Goal: Task Accomplishment & Management: Use online tool/utility

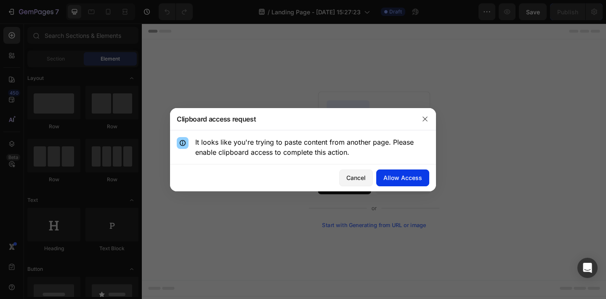
click at [397, 176] on div "Allow Access" at bounding box center [402, 177] width 39 height 9
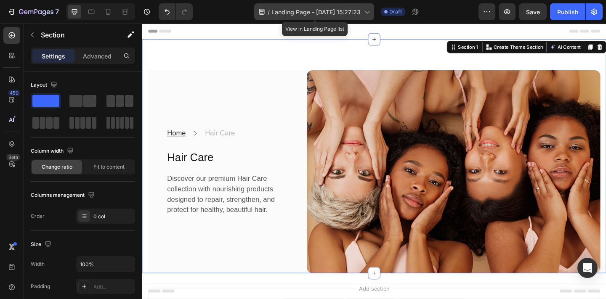
click at [337, 14] on span "Landing Page - [DATE] 15:27:23" at bounding box center [315, 12] width 89 height 9
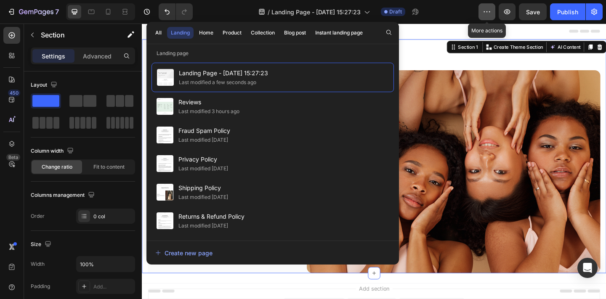
click at [482, 15] on button "button" at bounding box center [486, 11] width 17 height 17
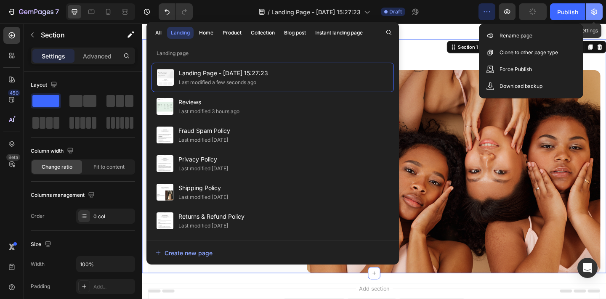
click at [591, 15] on icon "button" at bounding box center [594, 12] width 8 height 8
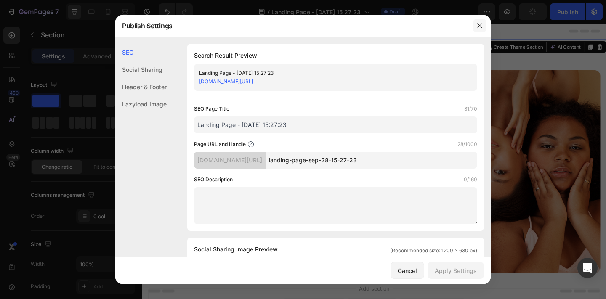
click at [483, 27] on button "button" at bounding box center [479, 25] width 13 height 13
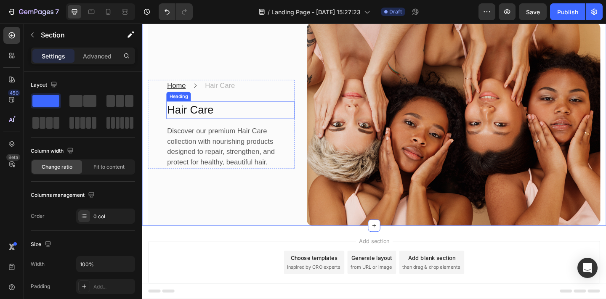
scroll to position [75, 0]
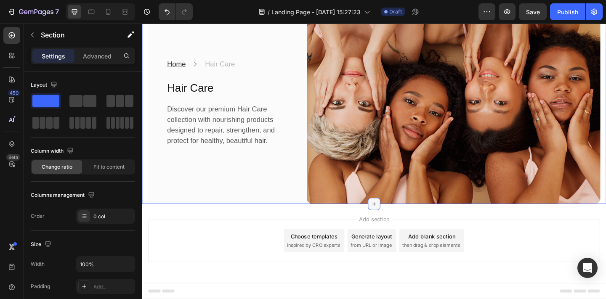
click at [394, 225] on div at bounding box center [393, 219] width 13 height 13
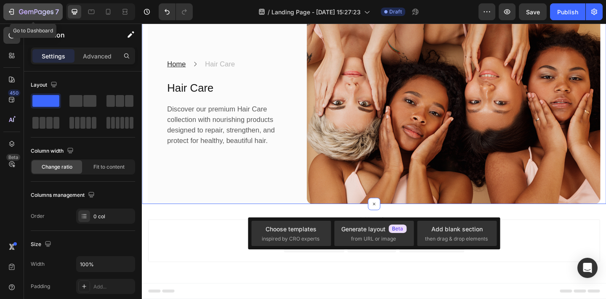
click at [37, 11] on icon "button" at bounding box center [36, 12] width 34 height 7
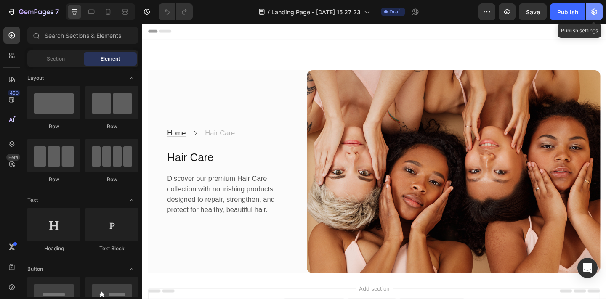
click at [590, 13] on icon "button" at bounding box center [594, 12] width 8 height 8
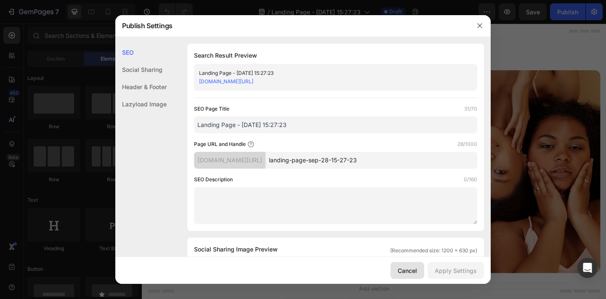
drag, startPoint x: 406, startPoint y: 271, endPoint x: 288, endPoint y: 269, distance: 118.6
click at [406, 271] on div "Cancel" at bounding box center [406, 270] width 19 height 9
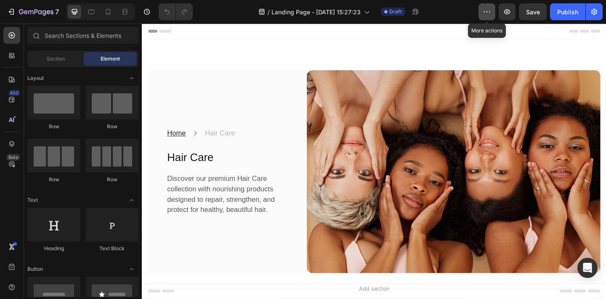
click at [484, 12] on icon "button" at bounding box center [486, 12] width 8 height 8
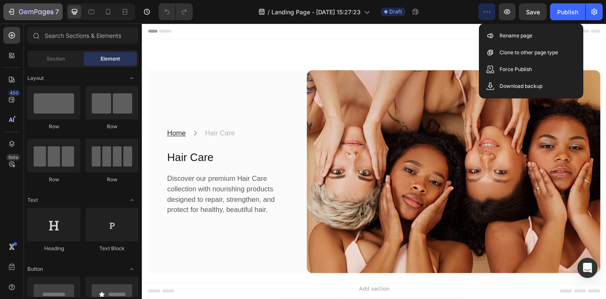
click at [10, 9] on icon "button" at bounding box center [11, 12] width 8 height 8
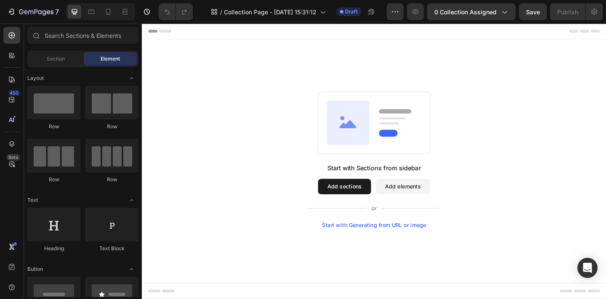
click at [409, 261] on div "Start with Sections from sidebar Add sections Add elements Start with Generatin…" at bounding box center [394, 172] width 505 height 262
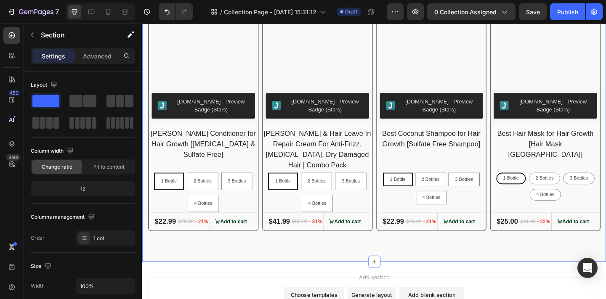
scroll to position [490, 0]
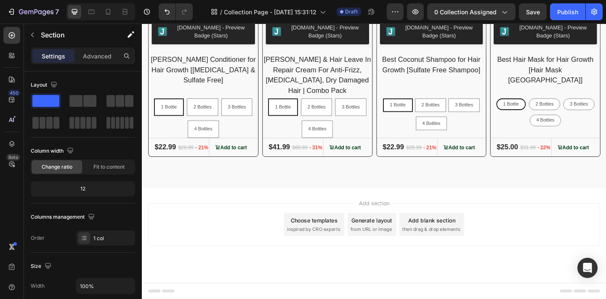
click at [395, 218] on span "Add section" at bounding box center [394, 219] width 40 height 9
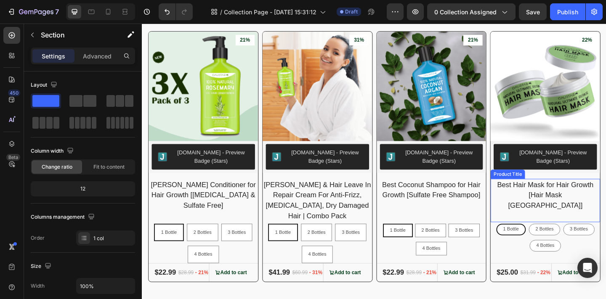
scroll to position [281, 0]
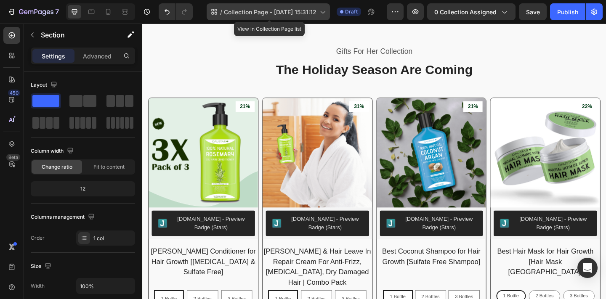
click at [296, 11] on span "Collection Page - [DATE] 15:31:12" at bounding box center [270, 12] width 93 height 9
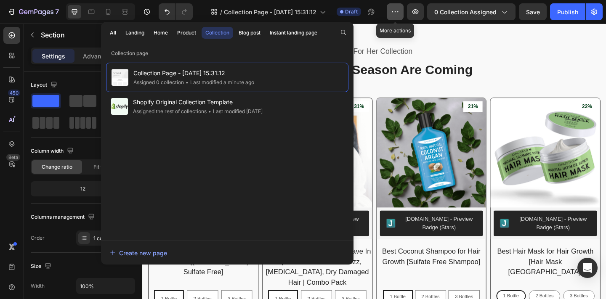
click at [392, 12] on button "button" at bounding box center [395, 11] width 17 height 17
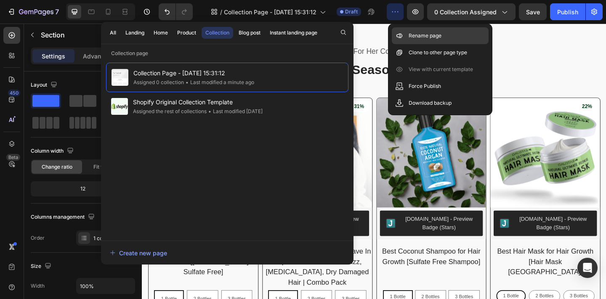
click at [404, 37] on div "Rename page" at bounding box center [440, 35] width 97 height 17
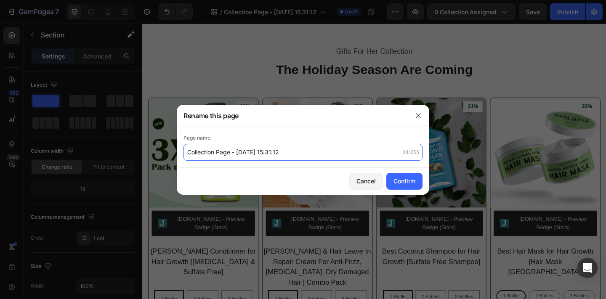
click at [299, 152] on input "Collection Page - [DATE] 15:31:12" at bounding box center [302, 152] width 239 height 17
type input "Hair Care"
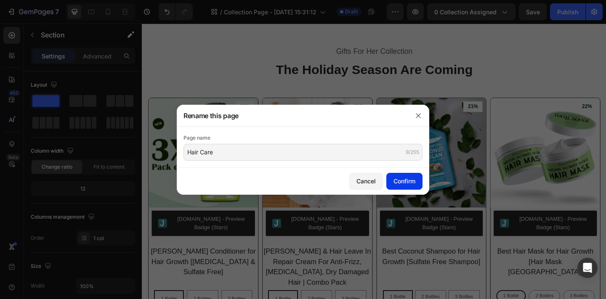
click at [396, 183] on div "Confirm" at bounding box center [404, 181] width 22 height 9
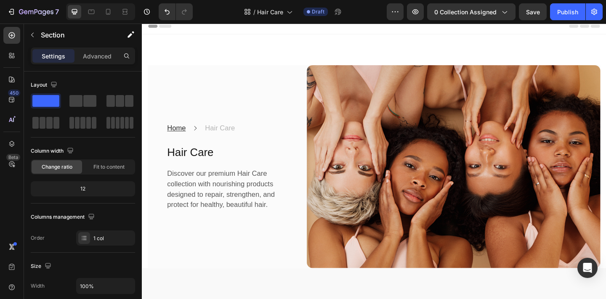
scroll to position [0, 0]
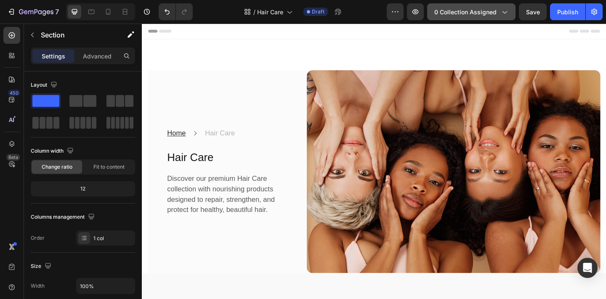
click at [474, 19] on button "0 collection assigned" at bounding box center [471, 11] width 88 height 17
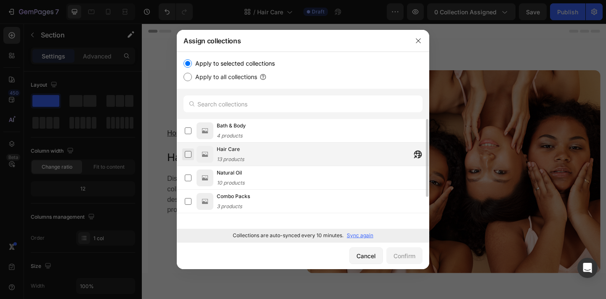
click at [190, 158] on label at bounding box center [188, 154] width 7 height 7
click at [406, 257] on div "Confirm" at bounding box center [404, 256] width 22 height 9
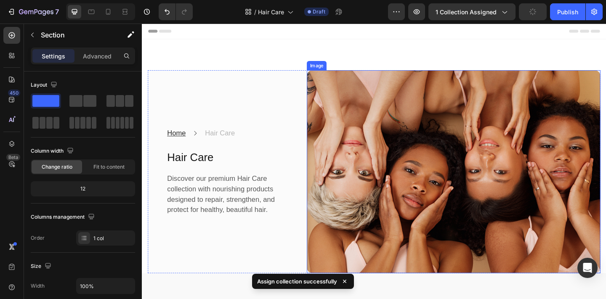
scroll to position [199, 0]
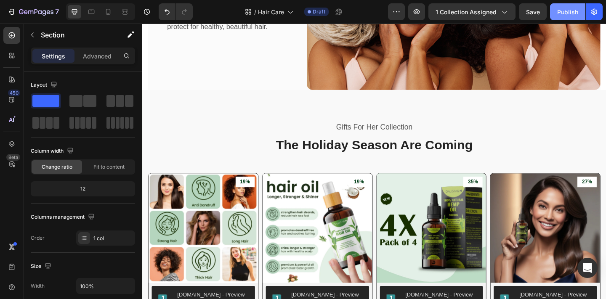
click at [554, 16] on button "Publish" at bounding box center [567, 11] width 35 height 17
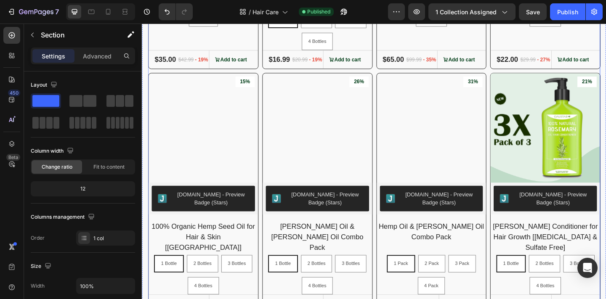
scroll to position [750, 0]
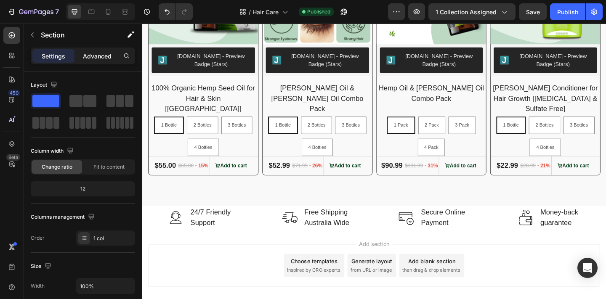
click at [86, 61] on div "Advanced" at bounding box center [97, 55] width 42 height 13
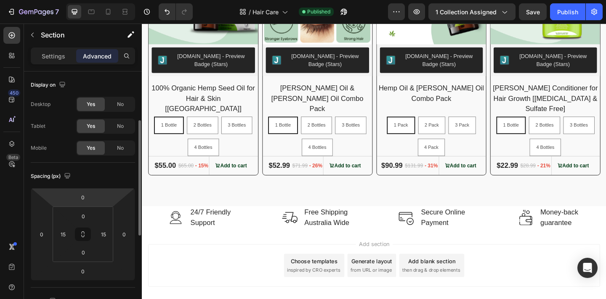
scroll to position [34, 0]
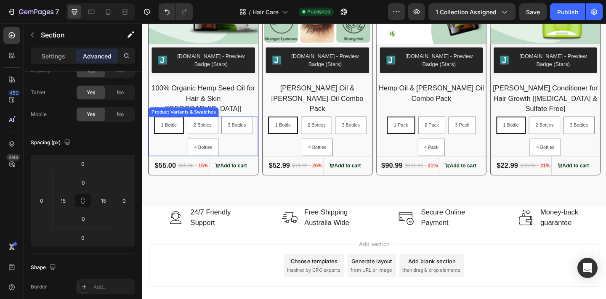
click at [182, 135] on div "1 Bottle 1 Bottle 1 Bottle 2 Bottles 2 Bottles 2 Bottles 3 Bottles 3 Bottles 3 …" at bounding box center [208, 146] width 119 height 43
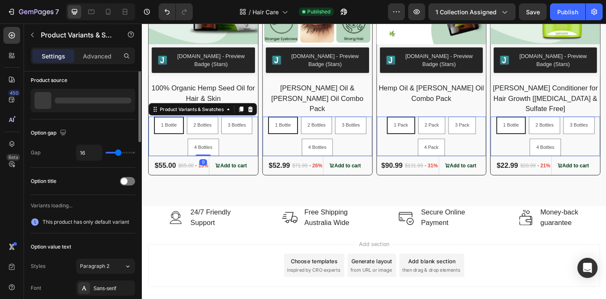
scroll to position [0, 0]
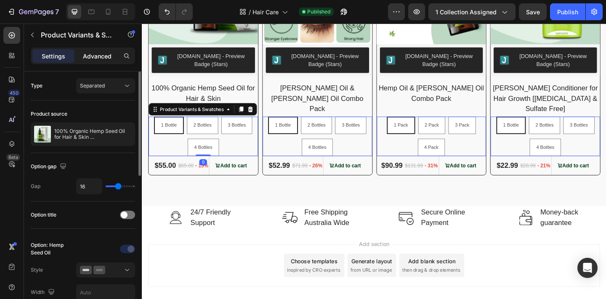
click at [108, 58] on p "Advanced" at bounding box center [97, 56] width 29 height 9
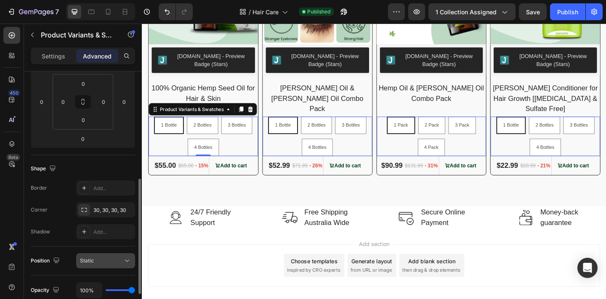
scroll to position [167, 0]
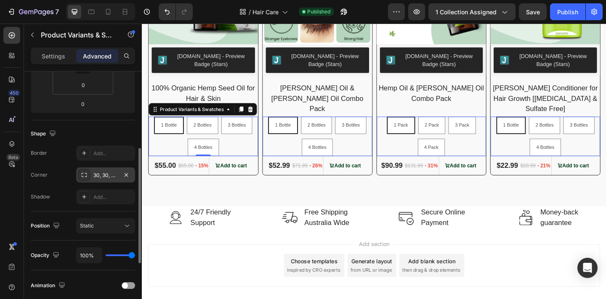
click at [98, 175] on div "30, 30, 30, 30" at bounding box center [105, 176] width 24 height 8
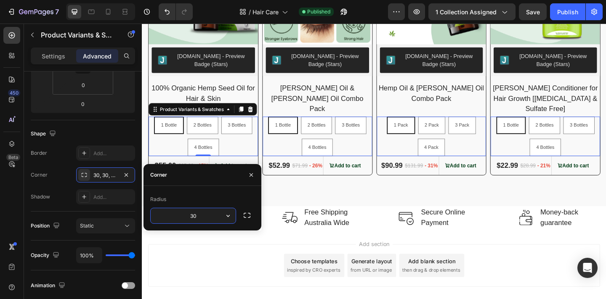
click at [180, 221] on input "30" at bounding box center [193, 215] width 85 height 15
click at [212, 217] on input "11111" at bounding box center [193, 215] width 85 height 15
type input "1"
click at [110, 150] on div "Add..." at bounding box center [113, 154] width 40 height 8
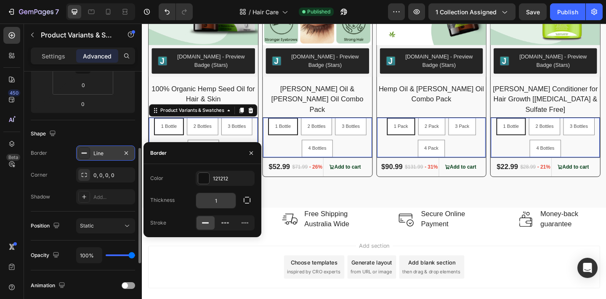
click at [218, 204] on input "1" at bounding box center [216, 200] width 40 height 15
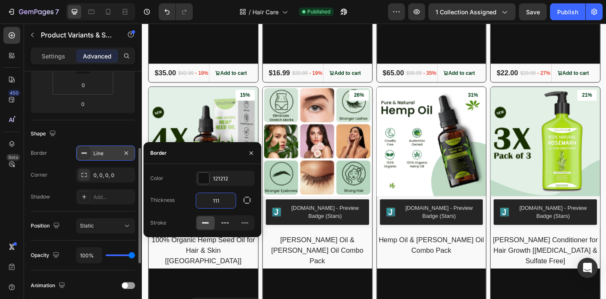
type input "11"
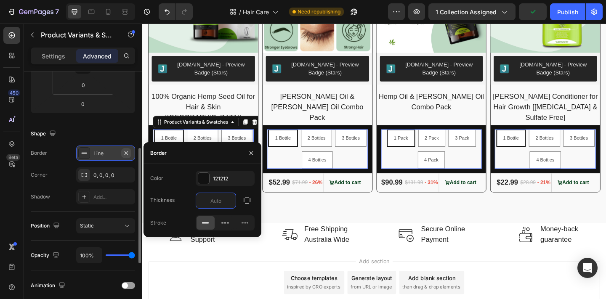
click at [127, 154] on icon "button" at bounding box center [126, 153] width 7 height 7
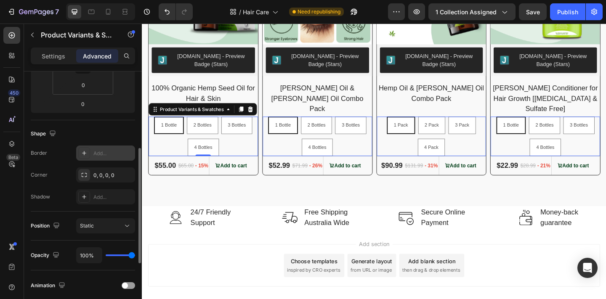
click at [177, 127] on div "1 Bottle" at bounding box center [171, 135] width 31 height 16
click at [171, 125] on input "1 Bottle 1 Bottle 1 Bottle" at bounding box center [171, 125] width 0 height 0
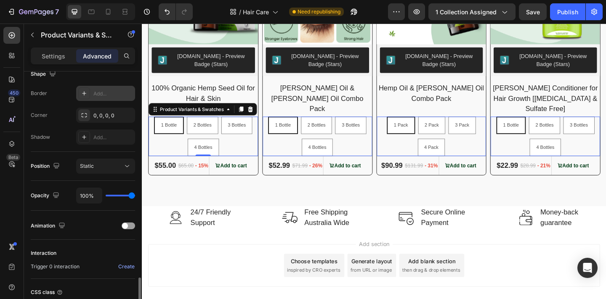
scroll to position [297, 0]
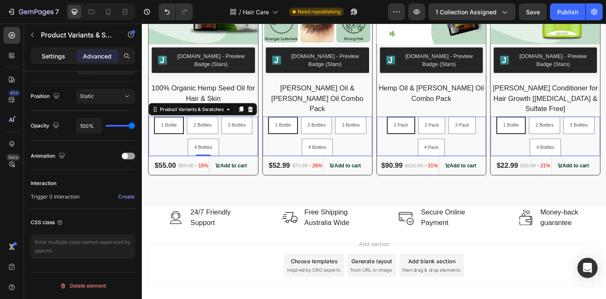
click at [53, 53] on p "Settings" at bounding box center [54, 56] width 24 height 9
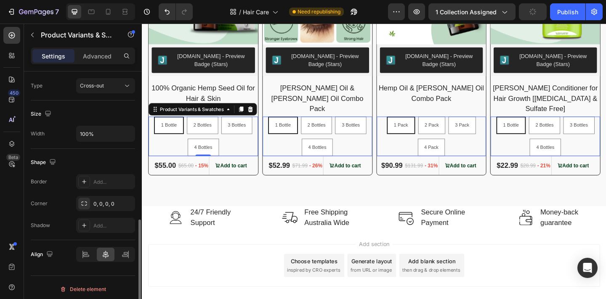
scroll to position [445, 0]
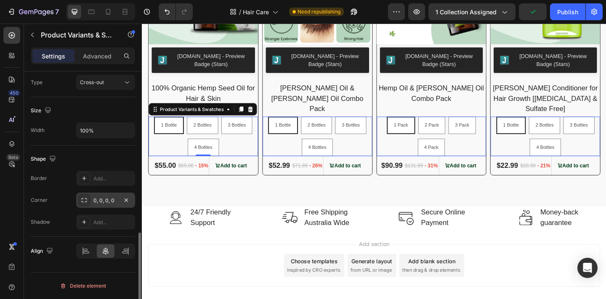
click at [116, 204] on div "0, 0, 0, 0" at bounding box center [105, 201] width 24 height 8
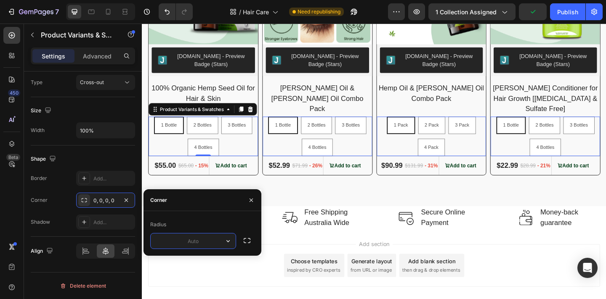
click at [176, 238] on input "text" at bounding box center [193, 240] width 85 height 15
click at [194, 240] on input "11" at bounding box center [193, 240] width 85 height 15
type input "1"
click at [111, 184] on div "Add..." at bounding box center [105, 178] width 59 height 15
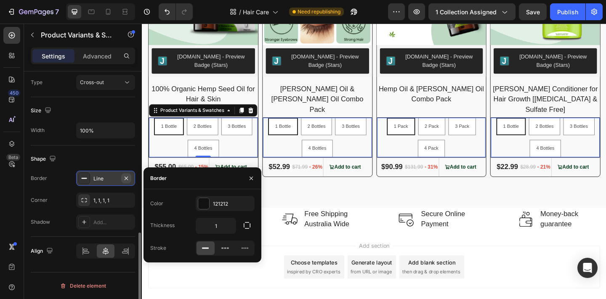
click at [127, 178] on icon "button" at bounding box center [126, 178] width 7 height 7
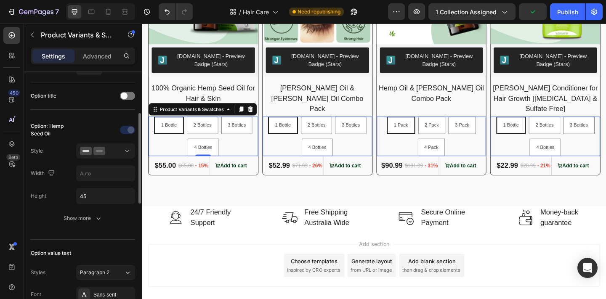
scroll to position [106, 0]
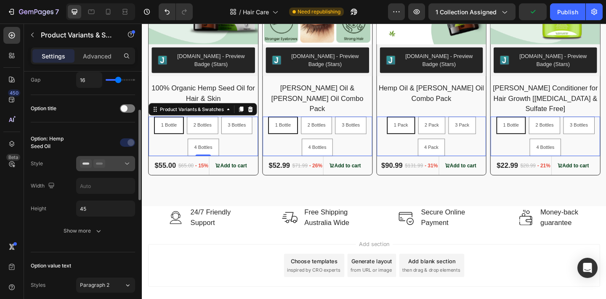
click at [112, 164] on div at bounding box center [105, 163] width 51 height 8
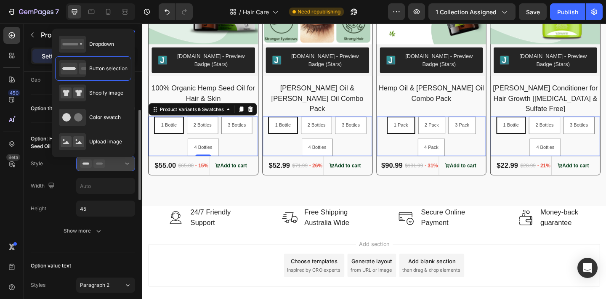
click at [112, 164] on div at bounding box center [105, 163] width 51 height 8
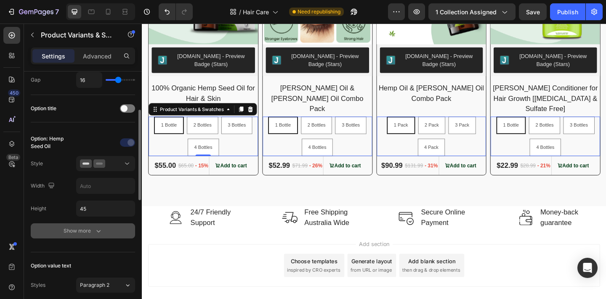
click at [87, 228] on div "Show more" at bounding box center [83, 231] width 39 height 8
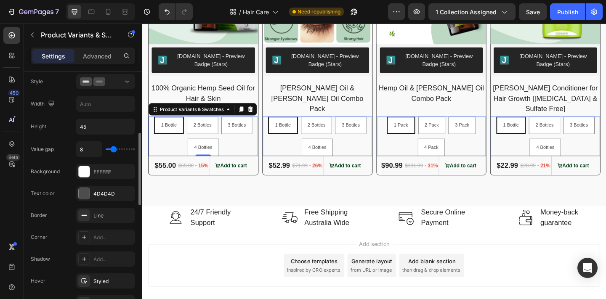
scroll to position [202, 0]
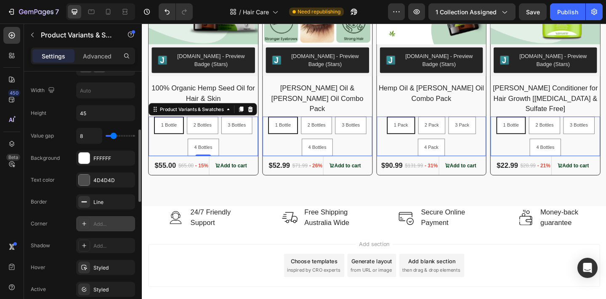
click at [104, 220] on div "Add..." at bounding box center [105, 223] width 59 height 15
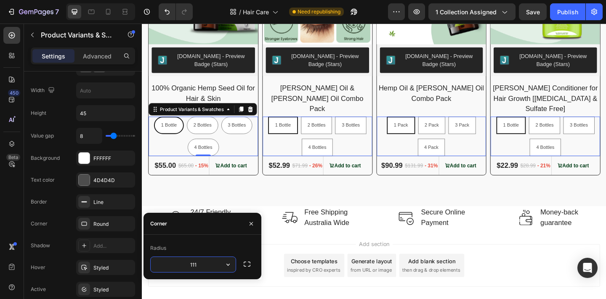
type input "1111"
click at [299, 140] on div "1 Bottle 1 Bottle 1 Bottle 2 Bottles 2 Bottles 2 Bottles 3 Bottles 3 Bottles 3 …" at bounding box center [332, 146] width 119 height 43
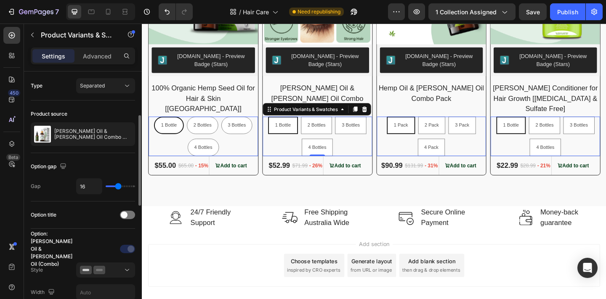
scroll to position [103, 0]
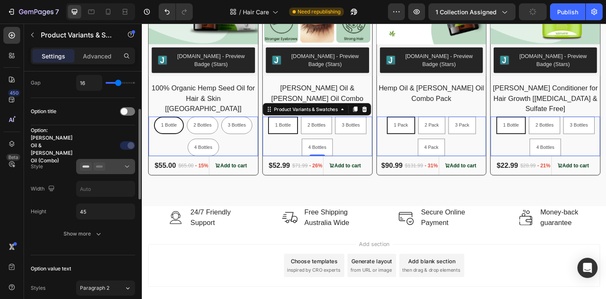
click at [100, 169] on icon at bounding box center [99, 166] width 12 height 8
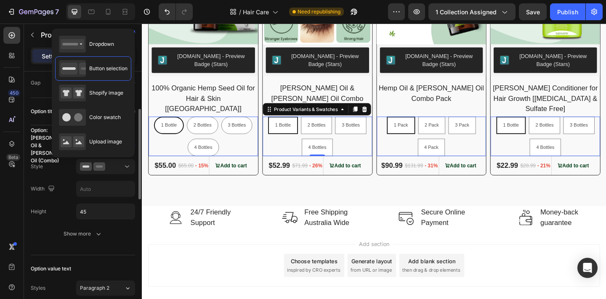
click at [93, 242] on div "Option: [PERSON_NAME] Oil & [PERSON_NAME] Oil (Combo) Style Width Height 45 Sho…" at bounding box center [83, 190] width 104 height 116
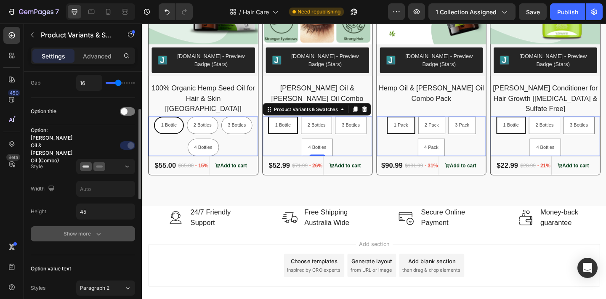
click at [94, 237] on icon "button" at bounding box center [98, 234] width 8 height 8
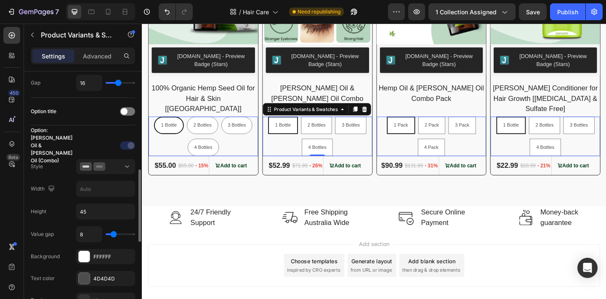
scroll to position [233, 0]
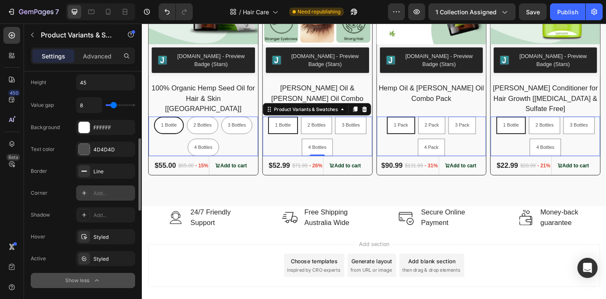
click at [106, 195] on div "Add..." at bounding box center [113, 194] width 40 height 8
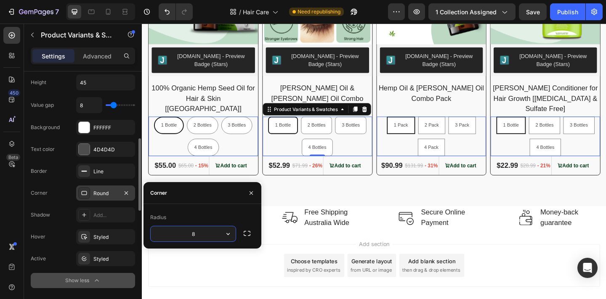
type input "1111"
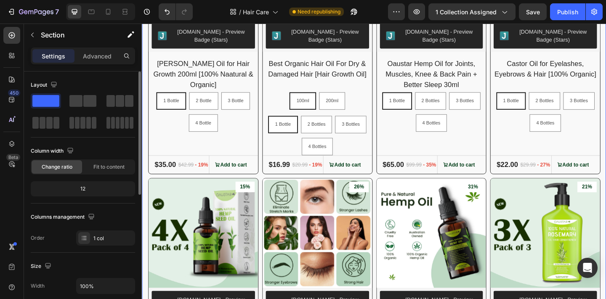
scroll to position [435, 0]
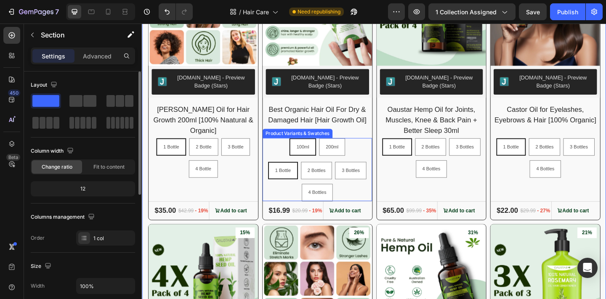
click at [381, 162] on div "100ml 100ml 100ml 200ml 200ml 200ml" at bounding box center [332, 157] width 119 height 19
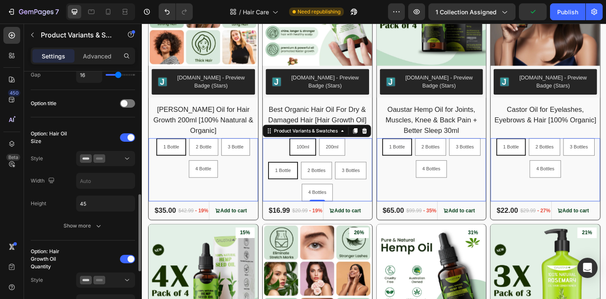
scroll to position [179, 0]
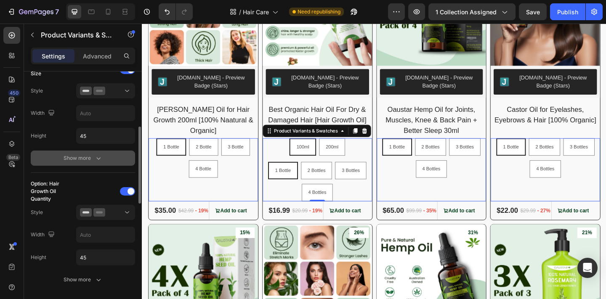
click at [91, 165] on button "Show more" at bounding box center [83, 158] width 104 height 15
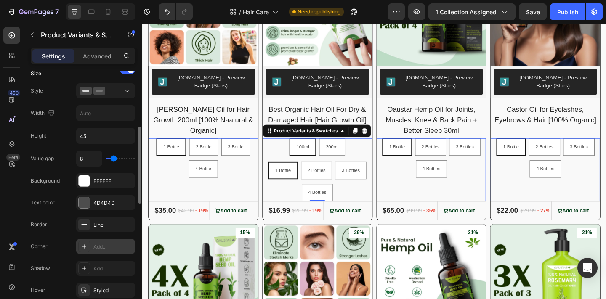
click at [102, 250] on div "Add..." at bounding box center [105, 246] width 59 height 15
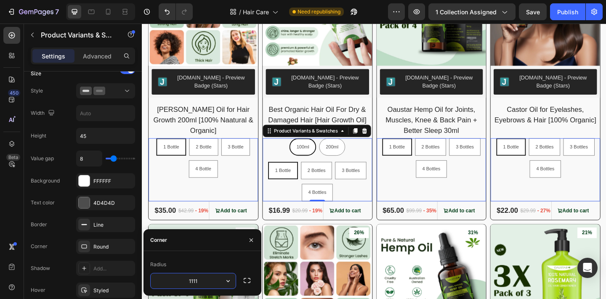
type input "1111"
click at [371, 211] on div "1 Bottle 1 Bottle 1 Bottle 2 Bottles 2 Bottles 2 Bottles 3 Bottles 3 Bottles 3 …" at bounding box center [332, 195] width 119 height 43
click at [366, 201] on div "1 Bottle 1 Bottle 1 Bottle 2 Bottles 2 Bottles 2 Bottles 3 Bottles 3 Bottles 3 …" at bounding box center [332, 195] width 119 height 43
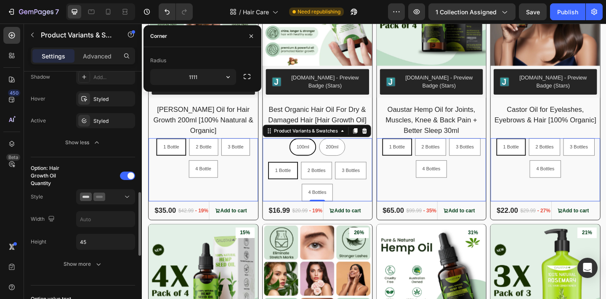
scroll to position [392, 0]
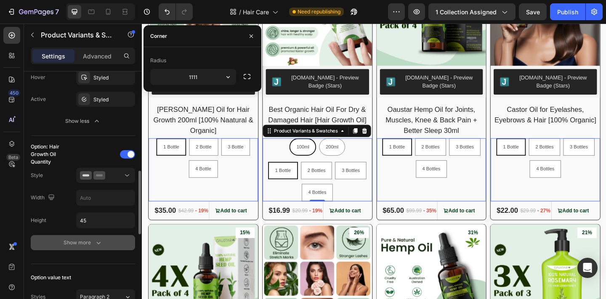
click at [98, 237] on button "Show more" at bounding box center [83, 242] width 104 height 15
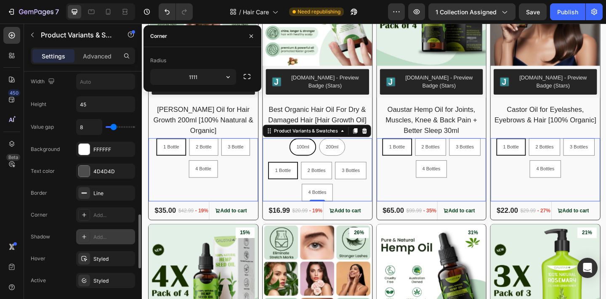
scroll to position [536, 0]
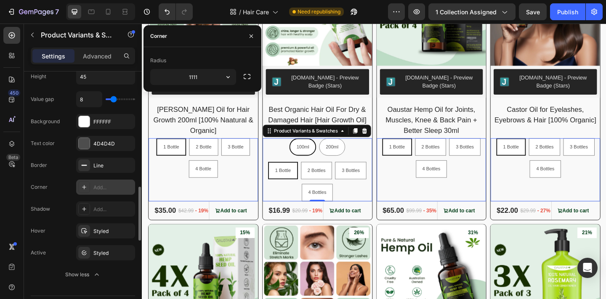
click at [106, 193] on div "Add..." at bounding box center [105, 187] width 59 height 15
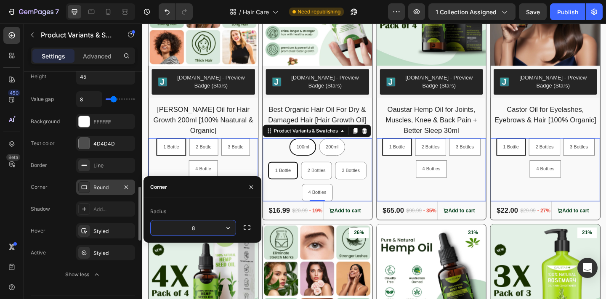
type input "1111"
click at [441, 201] on div "1 Bottle 1 Bottle 1 Bottle 2 Bottles 2 Bottles 2 Bottles 3 Bottles 3 Bottles 3 …" at bounding box center [456, 182] width 119 height 69
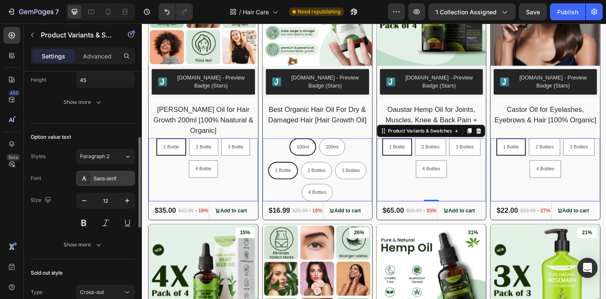
scroll to position [167, 0]
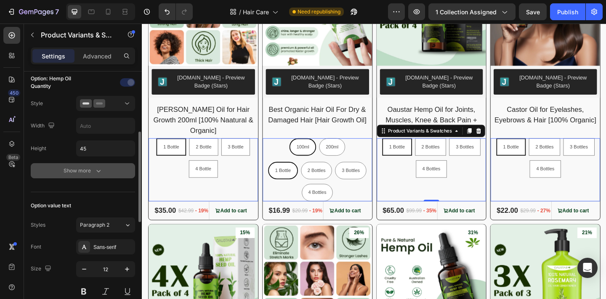
click at [97, 172] on icon "button" at bounding box center [98, 171] width 8 height 8
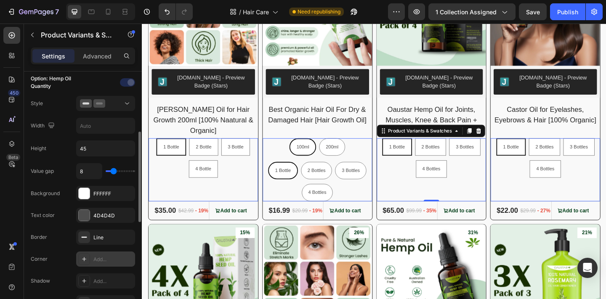
click at [117, 261] on div "Add..." at bounding box center [113, 260] width 40 height 8
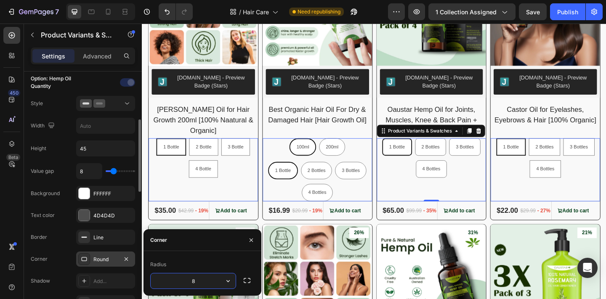
type input "1111"
click at [556, 200] on div "1 Bottle 1 Bottle 1 Bottle 2 Bottles 2 Bottles 2 Bottles 3 Bottles 3 Bottles 3 …" at bounding box center [580, 182] width 119 height 69
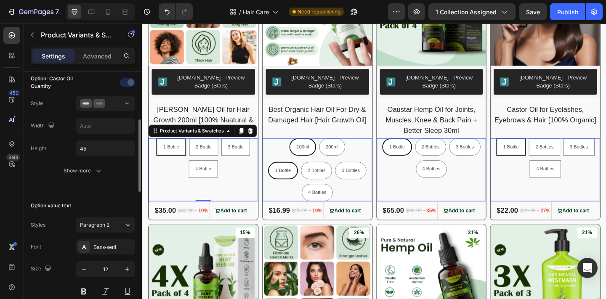
click at [166, 193] on div "1 Bottle 1 Bottle 1 Bottle 2 Bottle 2 Bottle 2 Bottle 3 Bottle 3 Bottle 3 Bottl…" at bounding box center [208, 182] width 119 height 69
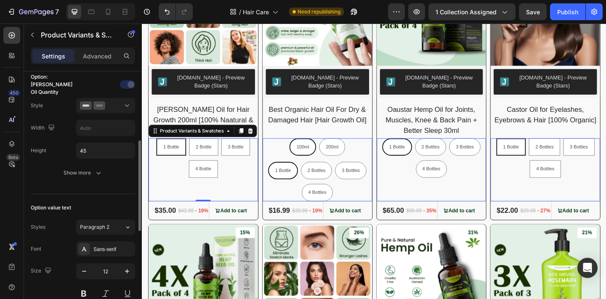
scroll to position [177, 0]
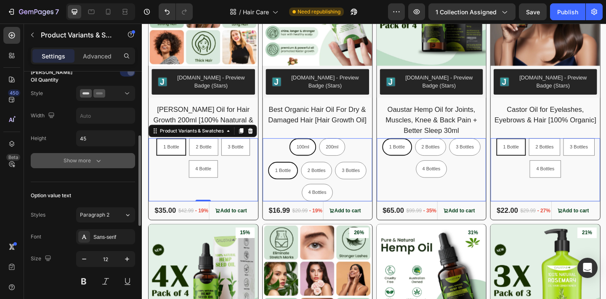
click at [84, 156] on div "Show more" at bounding box center [83, 160] width 39 height 8
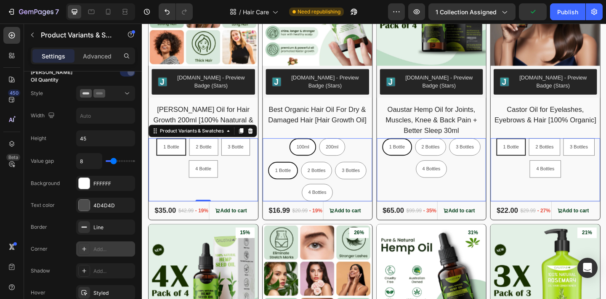
click at [100, 246] on div "Add..." at bounding box center [113, 250] width 40 height 8
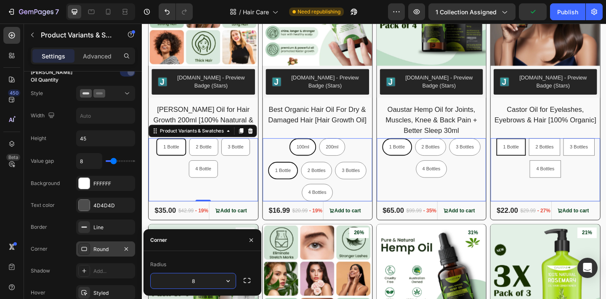
type input "1111"
click at [538, 184] on div "1 Bottle 1 Bottle 1 Bottle 2 Bottles 2 Bottles 2 Bottles 3 Bottles 3 Bottles 3 …" at bounding box center [580, 169] width 119 height 43
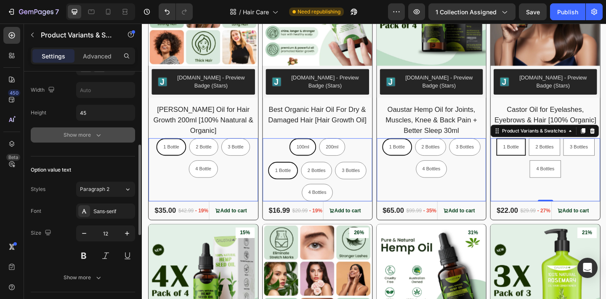
scroll to position [154, 0]
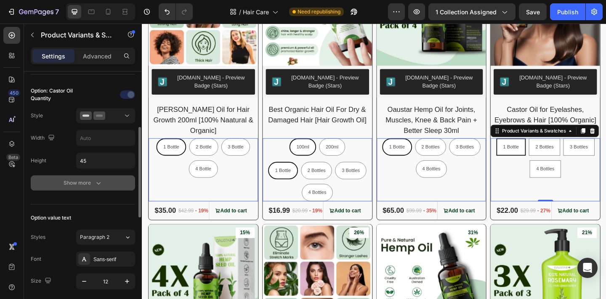
click at [91, 181] on div "Show more" at bounding box center [83, 183] width 39 height 8
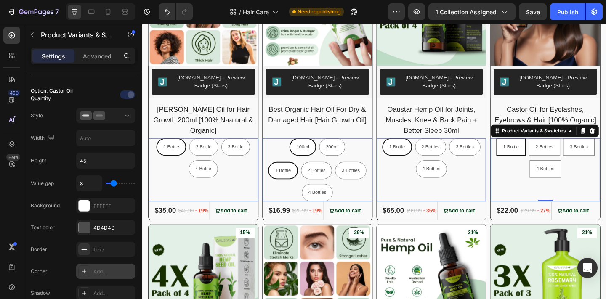
click at [111, 273] on div "Add..." at bounding box center [113, 272] width 40 height 8
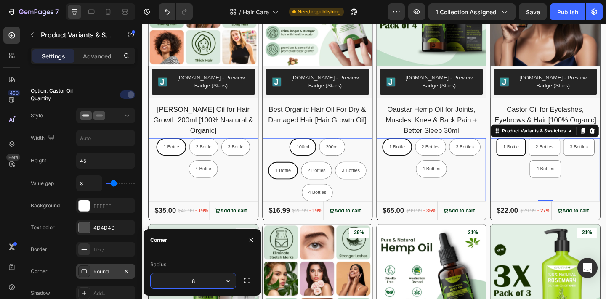
type input "1111"
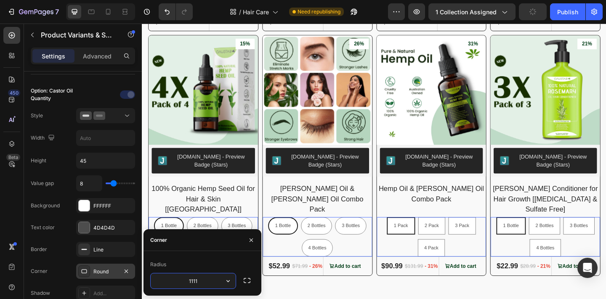
scroll to position [696, 0]
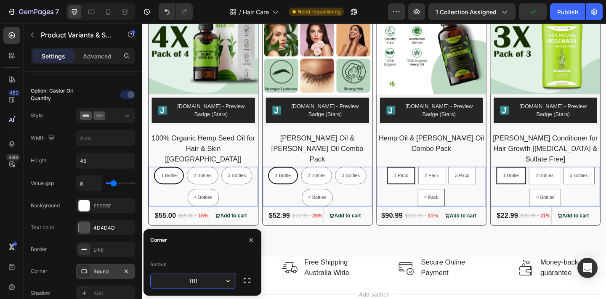
click at [467, 205] on div "4 Pack" at bounding box center [456, 213] width 29 height 16
click at [456, 203] on input "4 Pack 4 Pack 4 Pack" at bounding box center [456, 203] width 0 height 0
radio input "true"
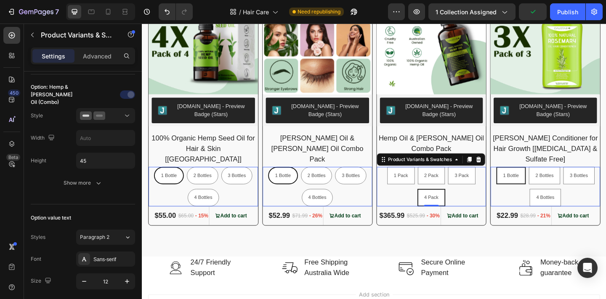
click at [489, 200] on div "1 Pack 1 Pack 1 Pack 2 Pack 2 Pack 2 Pack 3 Pack 3 Pack 3 Pack 4 Pack 4 Pack 4 …" at bounding box center [456, 201] width 119 height 43
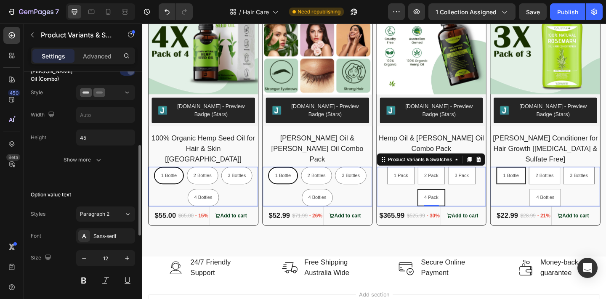
scroll to position [185, 0]
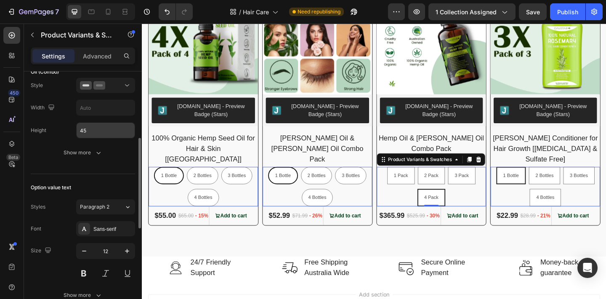
click at [99, 134] on input "45" at bounding box center [106, 130] width 58 height 15
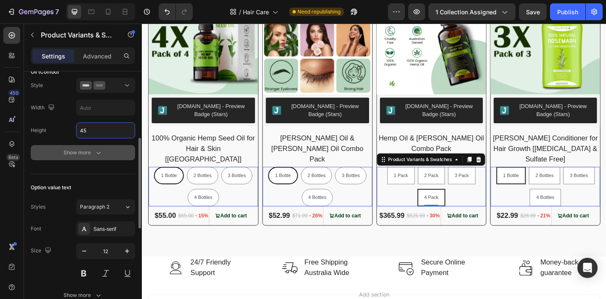
click at [95, 146] on button "Show more" at bounding box center [83, 152] width 104 height 15
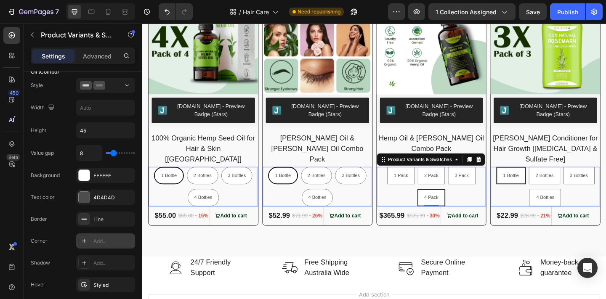
click at [103, 241] on div "Add..." at bounding box center [113, 242] width 40 height 8
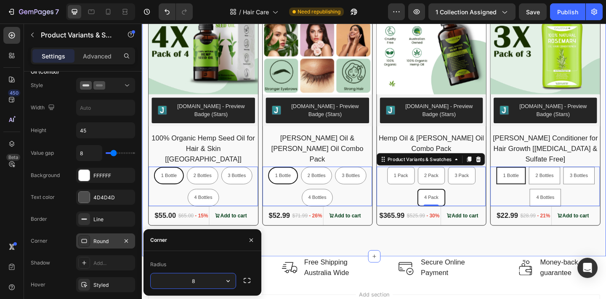
type input "1111"
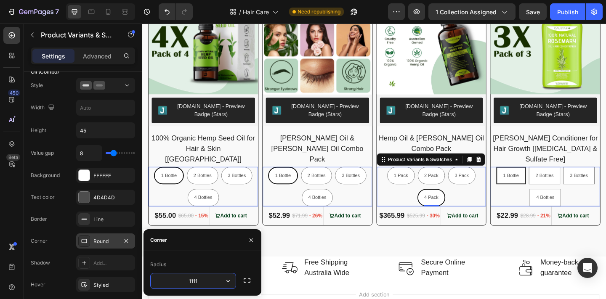
click at [551, 200] on div "1 Bottle 1 Bottle 1 Bottle 2 Bottles 2 Bottles 2 Bottles 3 Bottles 3 Bottles 3 …" at bounding box center [580, 201] width 119 height 43
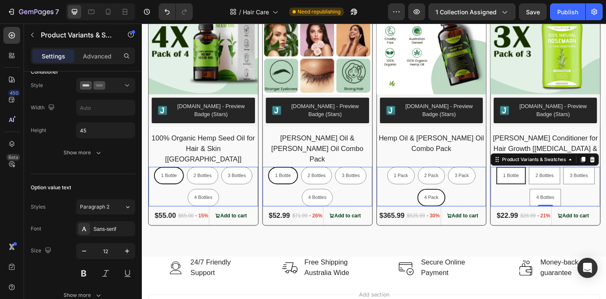
click at [89, 142] on div "Option: [PERSON_NAME] Conditioner Style Width Height 45 Show more" at bounding box center [83, 109] width 104 height 103
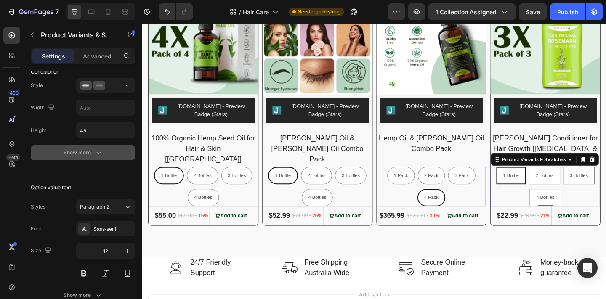
click at [87, 151] on div "Show more" at bounding box center [83, 152] width 39 height 8
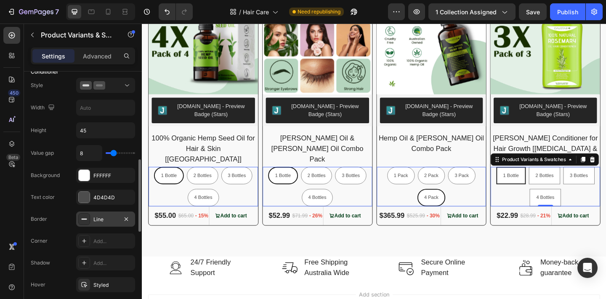
scroll to position [276, 0]
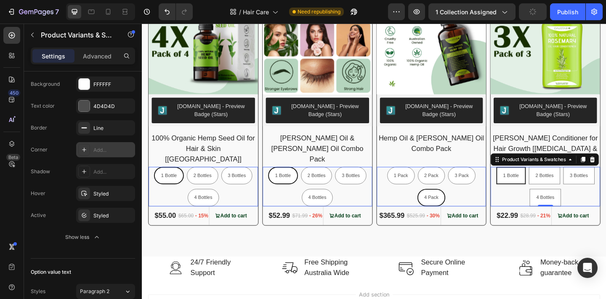
click at [93, 151] on div "Add..." at bounding box center [105, 149] width 59 height 15
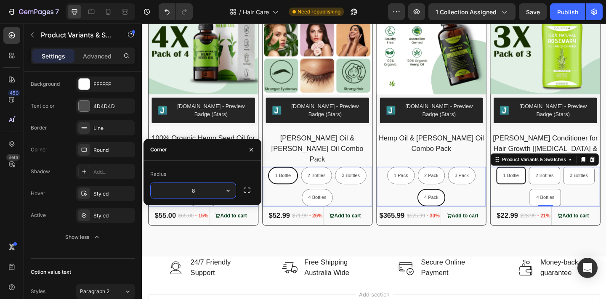
type input "1111"
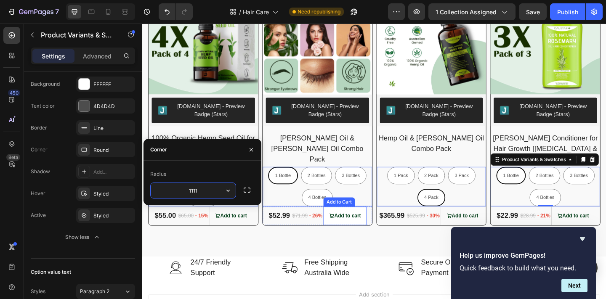
click at [361, 227] on button "Add to cart" at bounding box center [362, 233] width 47 height 20
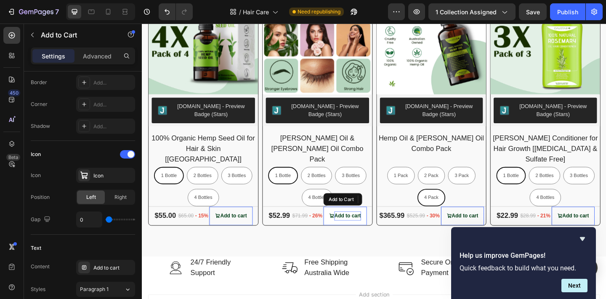
click at [361, 228] on div "Add to cart" at bounding box center [365, 233] width 29 height 10
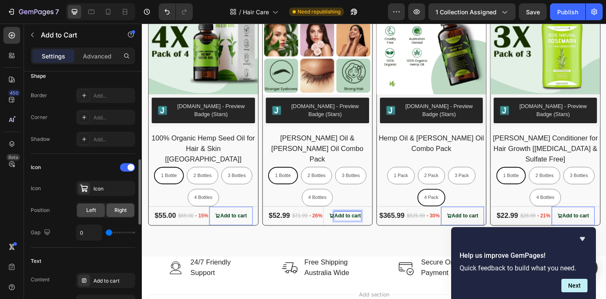
scroll to position [395, 0]
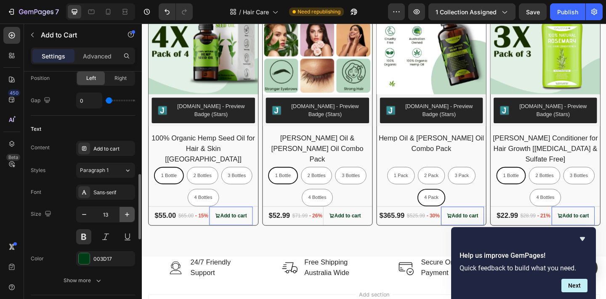
click at [123, 213] on icon "button" at bounding box center [127, 214] width 8 height 8
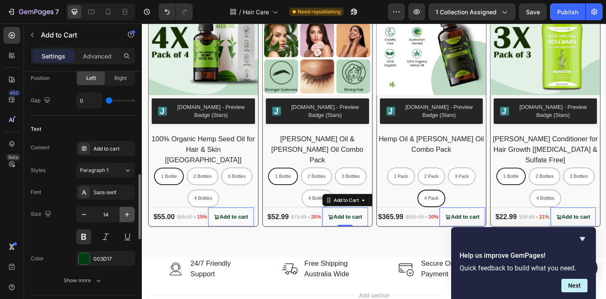
click at [123, 213] on icon "button" at bounding box center [127, 214] width 8 height 8
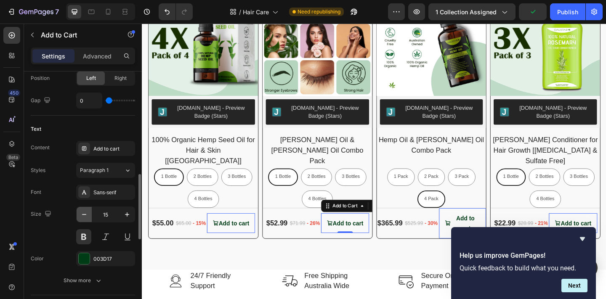
click at [89, 211] on button "button" at bounding box center [84, 214] width 15 height 15
type input "14"
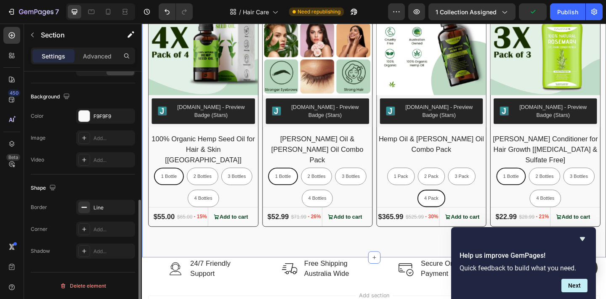
scroll to position [0, 0]
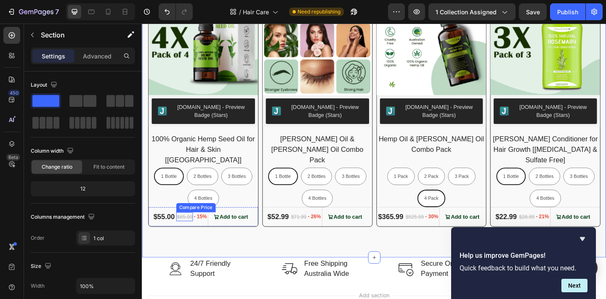
click at [192, 229] on div "$65.00" at bounding box center [188, 234] width 19 height 10
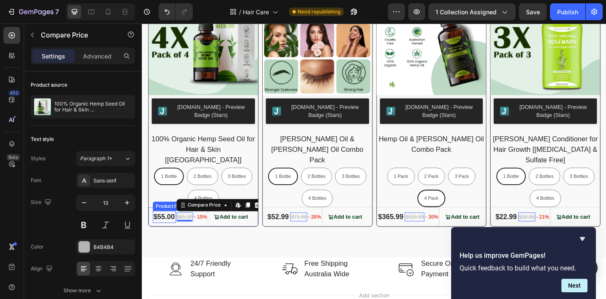
click at [167, 228] on div "$55.00" at bounding box center [166, 234] width 25 height 13
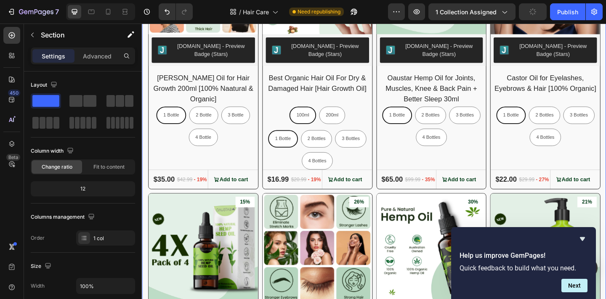
scroll to position [455, 0]
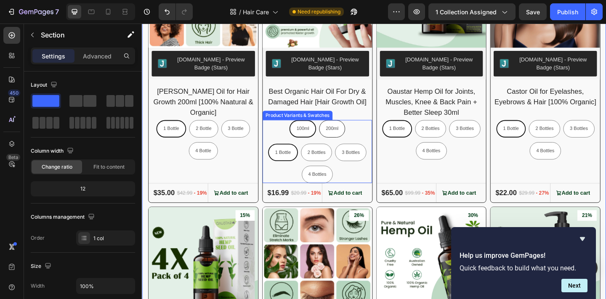
click at [349, 139] on span "200ml" at bounding box center [349, 138] width 14 height 6
click at [348, 129] on input "200ml 200ml 200ml" at bounding box center [348, 128] width 0 height 0
radio input "true"
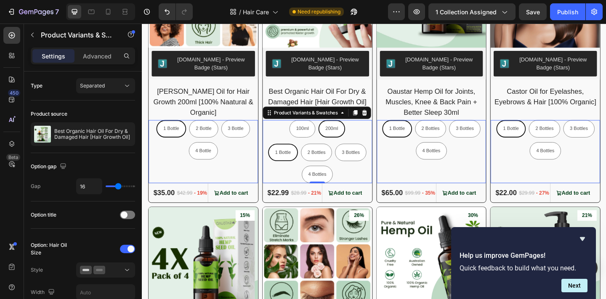
click at [302, 157] on div "1 Bottle" at bounding box center [295, 164] width 31 height 16
click at [295, 154] on input "1 Bottle 1 Bottle 1 Bottle" at bounding box center [294, 154] width 0 height 0
click at [326, 136] on div "100ml" at bounding box center [315, 138] width 27 height 16
click at [316, 129] on input "100ml 100ml 100ml" at bounding box center [316, 128] width 0 height 0
radio input "true"
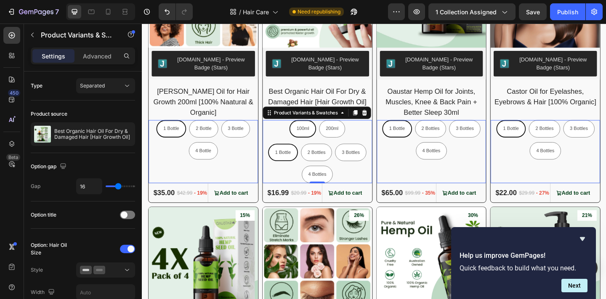
click at [300, 167] on div "1 Bottle" at bounding box center [295, 164] width 31 height 16
click at [295, 154] on input "1 Bottle 1 Bottle 1 Bottle" at bounding box center [294, 154] width 0 height 0
click at [339, 145] on p "2 Bottles" at bounding box center [332, 145] width 20 height 8
click at [331, 154] on input "2 Bottles 2 Bottles 2 Bottles" at bounding box center [331, 154] width 0 height 0
radio input "true"
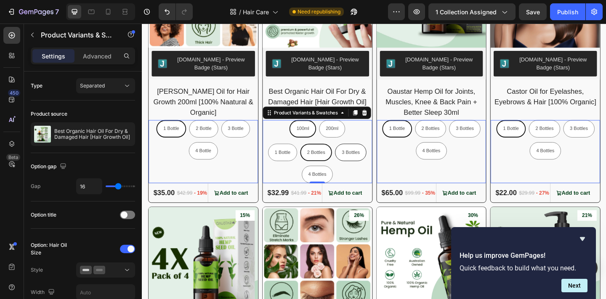
click at [371, 171] on div "3 Bottles" at bounding box center [368, 164] width 33 height 16
click at [369, 154] on input "3 Bottles 3 Bottles 3 Bottles" at bounding box center [368, 154] width 0 height 0
radio input "true"
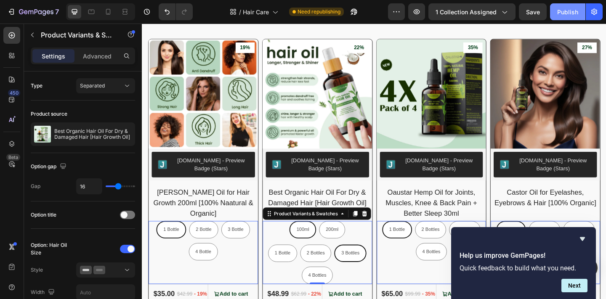
click at [561, 13] on div "Publish" at bounding box center [567, 12] width 21 height 9
click at [265, 199] on div "Product Images [DOMAIN_NAME] - Preview Badge (Stars) [DOMAIN_NAME] 19% Product …" at bounding box center [208, 184] width 120 height 288
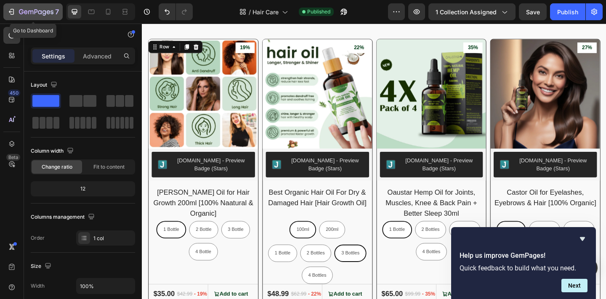
click at [22, 12] on icon "button" at bounding box center [21, 11] width 5 height 5
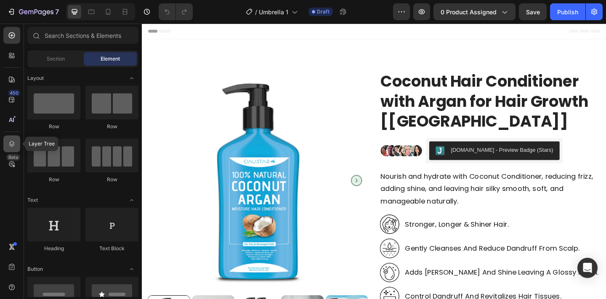
click at [14, 141] on icon at bounding box center [12, 144] width 8 height 8
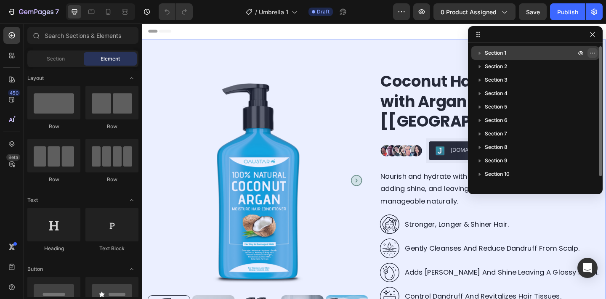
click at [590, 53] on icon "button" at bounding box center [590, 53] width 1 height 1
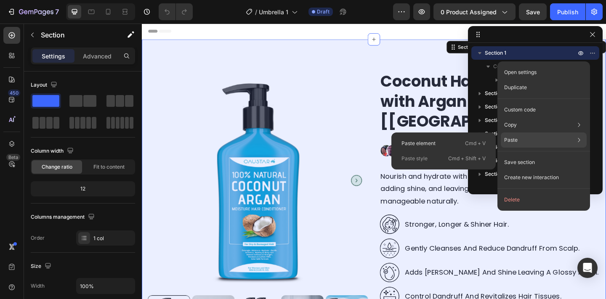
click at [544, 135] on div "Paste Paste element Cmd + V Paste style Cmd + Shift + V" at bounding box center [544, 139] width 86 height 15
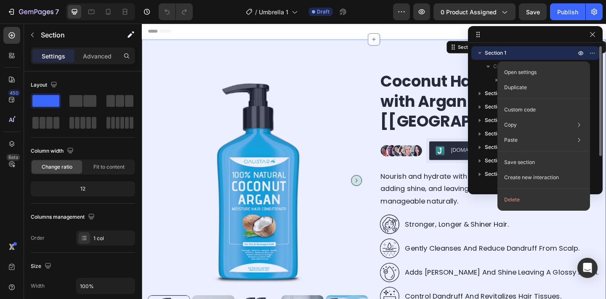
click at [495, 46] on div "Section 1" at bounding box center [534, 52] width 121 height 13
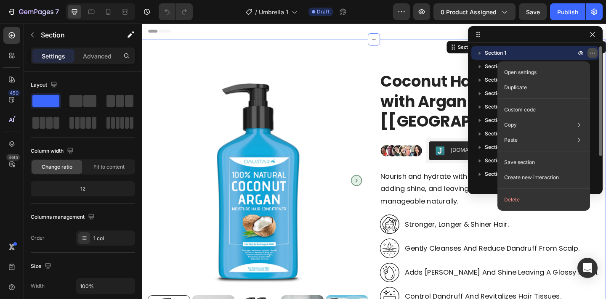
click at [595, 55] on icon "button" at bounding box center [592, 53] width 7 height 7
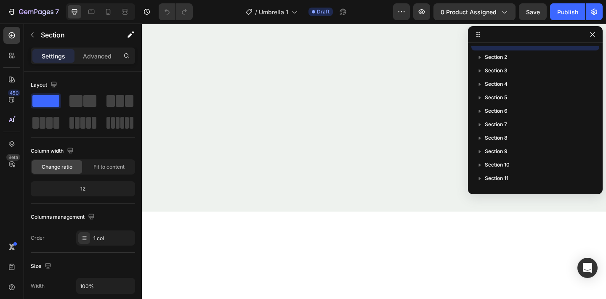
scroll to position [3315, 0]
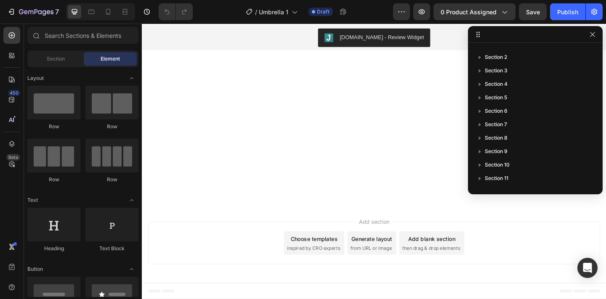
click at [331, 225] on div "Add section Choose templates inspired by CRO experts Generate layout from URL o…" at bounding box center [394, 264] width 505 height 83
click at [344, 177] on div "Judge.me - Review Widget Judge.me Section 11" at bounding box center [394, 117] width 505 height 210
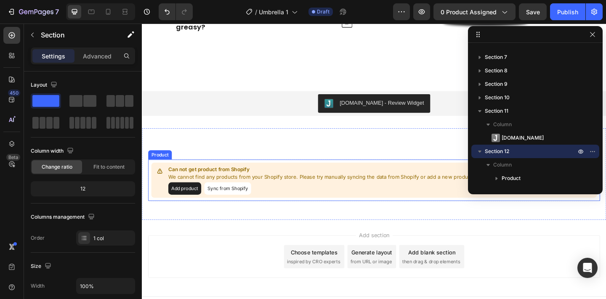
scroll to position [3227, 0]
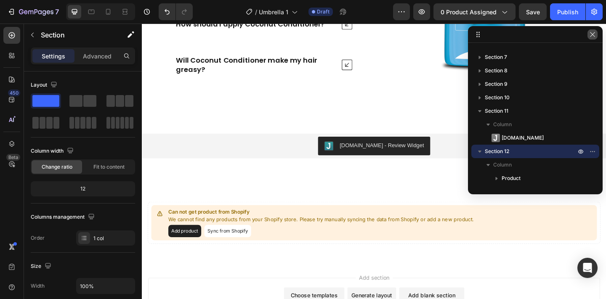
click at [591, 34] on icon "button" at bounding box center [592, 34] width 7 height 7
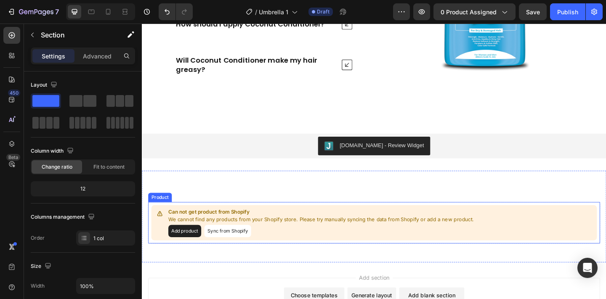
click at [505, 224] on div "Can not get product from Shopify We cannot find any products from your Shopify …" at bounding box center [394, 240] width 485 height 38
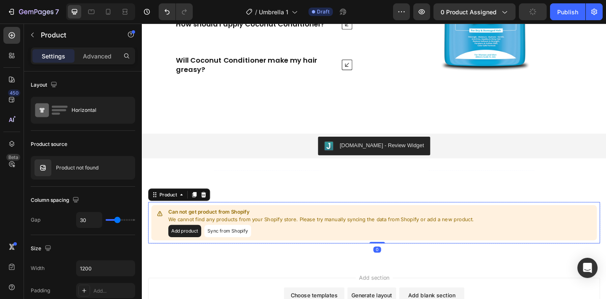
click at [217, 243] on button "Sync from Shopify" at bounding box center [234, 249] width 51 height 13
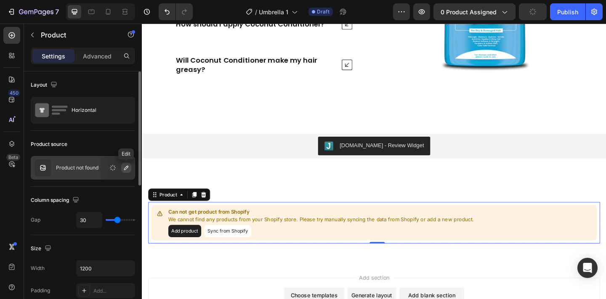
click at [127, 169] on icon "button" at bounding box center [126, 167] width 7 height 7
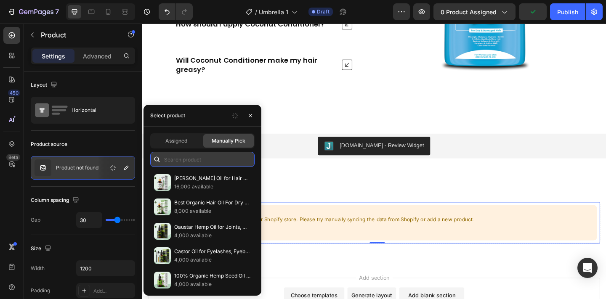
click at [182, 156] on input "text" at bounding box center [202, 159] width 104 height 15
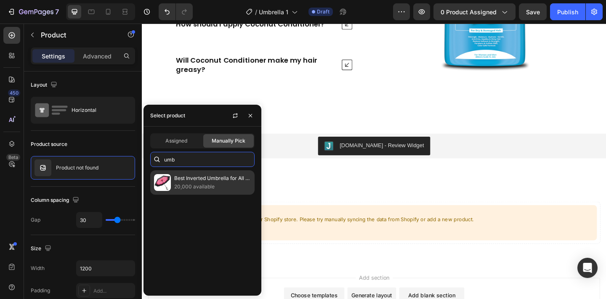
type input "umb"
click at [212, 181] on p "Best Inverted Umbrella for All Seasons [Australia]" at bounding box center [212, 178] width 77 height 8
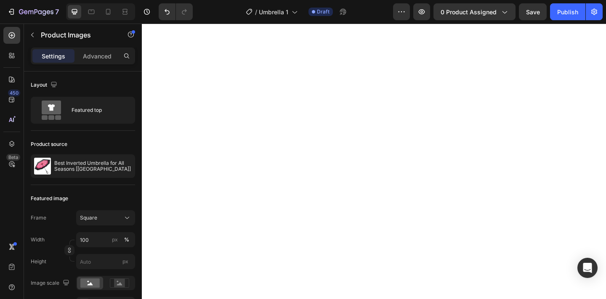
scroll to position [1704, 0]
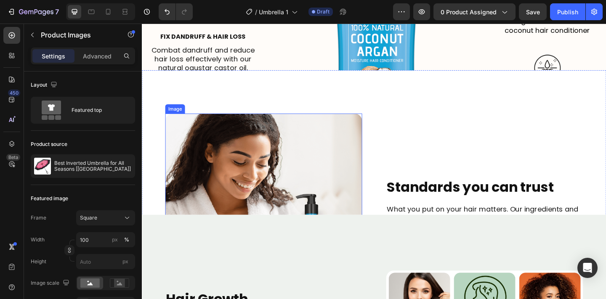
click at [342, 192] on img at bounding box center [274, 229] width 214 height 214
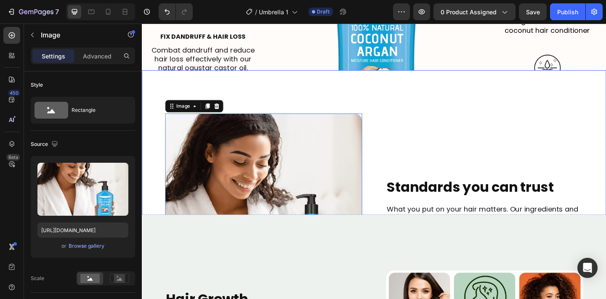
click at [321, 87] on div "Image 0 Standards you can trust Heading What you put on your hair matters. Our …" at bounding box center [394, 228] width 505 height 308
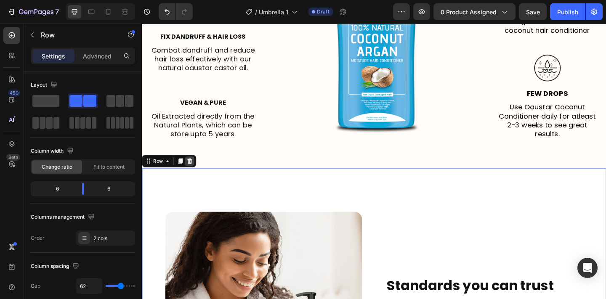
click at [195, 176] on icon at bounding box center [193, 173] width 5 height 6
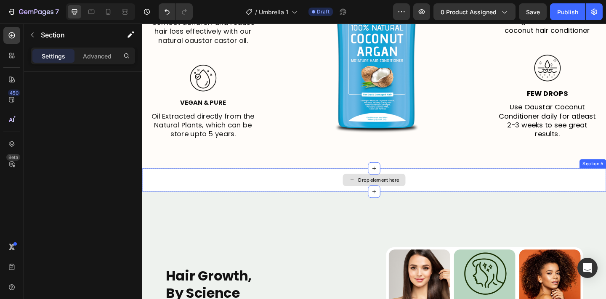
click at [196, 189] on div "Drop element here" at bounding box center [394, 193] width 505 height 25
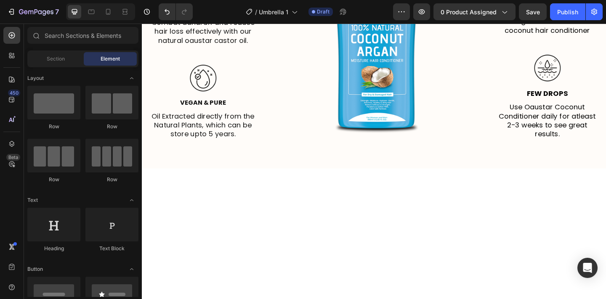
click at [347, 193] on div "Explore The Unique Benefits Of Coconut Conditioner Heading Here’s how you can i…" at bounding box center [394, 287] width 505 height 3900
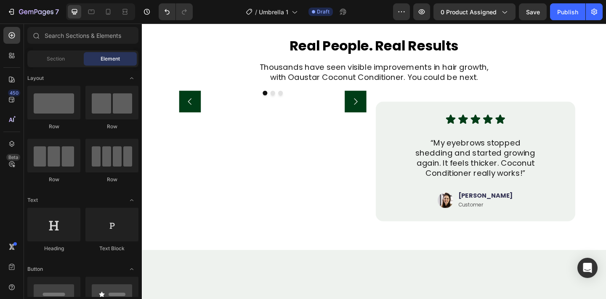
scroll to position [1813, 0]
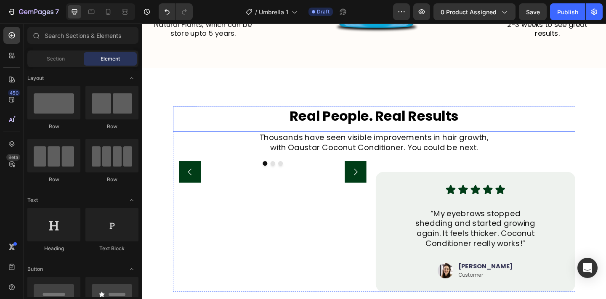
click at [239, 114] on h2 "Real People. Real Results" at bounding box center [393, 124] width 437 height 21
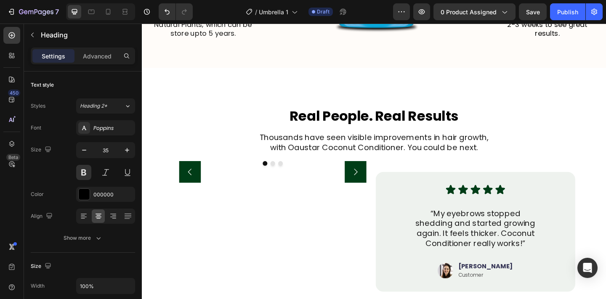
click at [163, 107] on div "Explore The Unique Benefits Of Coconut Conditioner Heading Here’s how you can i…" at bounding box center [394, 187] width 505 height 3918
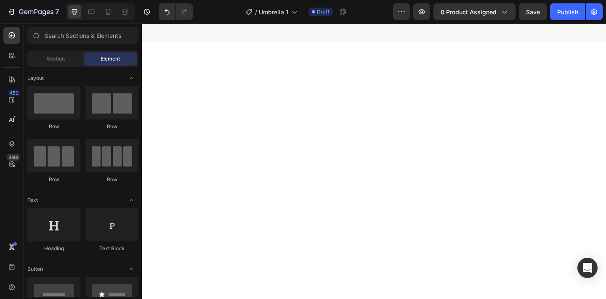
scroll to position [0, 0]
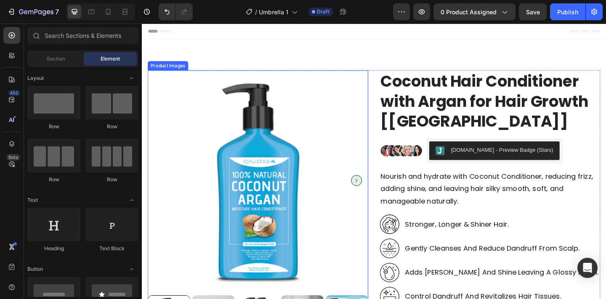
click at [179, 92] on img at bounding box center [268, 194] width 240 height 240
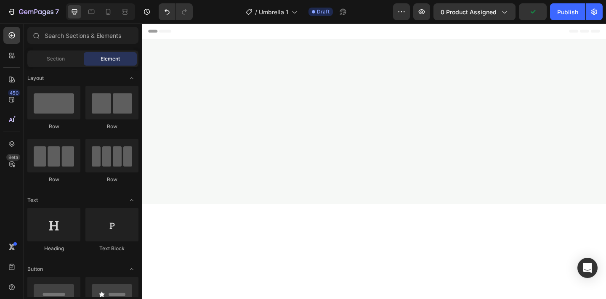
click at [605, 46] on div at bounding box center [394, 130] width 505 height 179
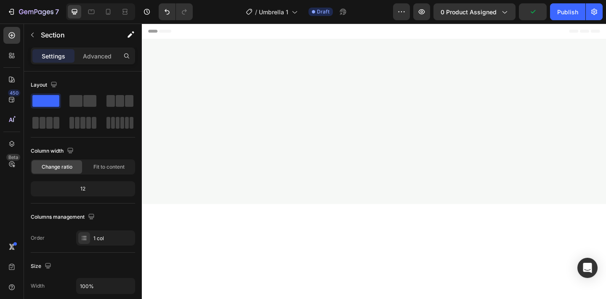
click at [605, 84] on div at bounding box center [394, 130] width 505 height 179
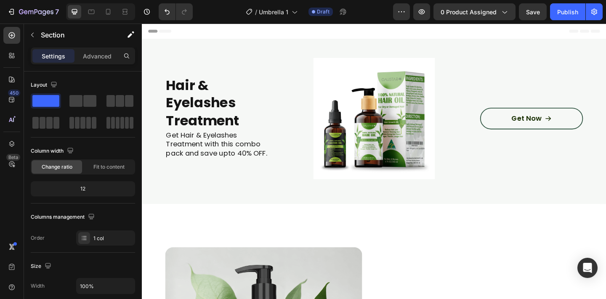
scroll to position [136, 0]
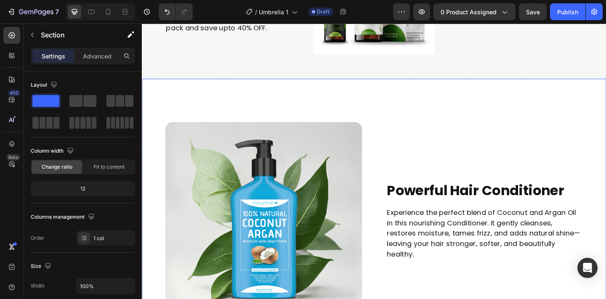
click at [539, 149] on div "Powerful Hair Conditioner Heading Experience the perfect blend of Coconut and A…" at bounding box center [514, 238] width 214 height 214
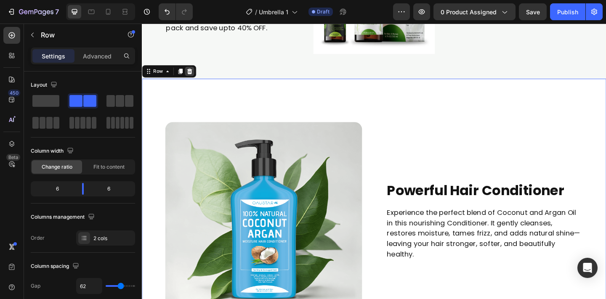
click at [192, 73] on icon at bounding box center [193, 76] width 5 height 6
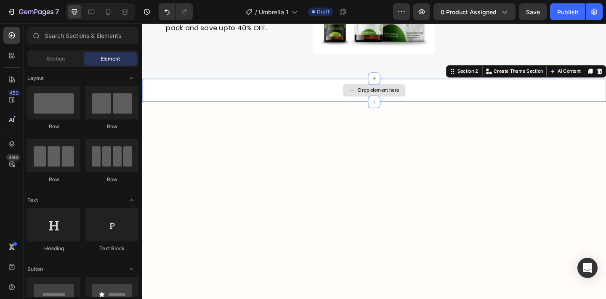
click at [212, 96] on div "Drop element here" at bounding box center [394, 96] width 505 height 25
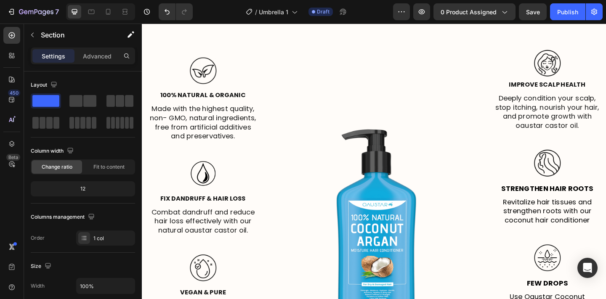
scroll to position [225, 0]
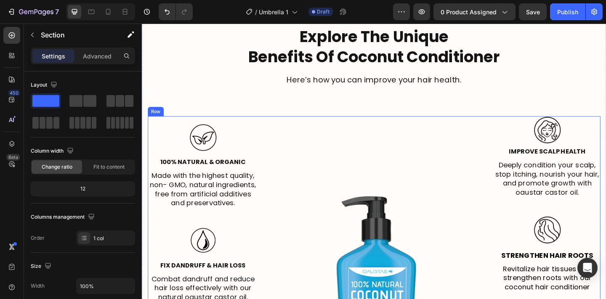
click at [217, 125] on div "Image 100% Natural & Organic Text Block Made with the highest quality, non- GMO…" at bounding box center [208, 277] width 120 height 305
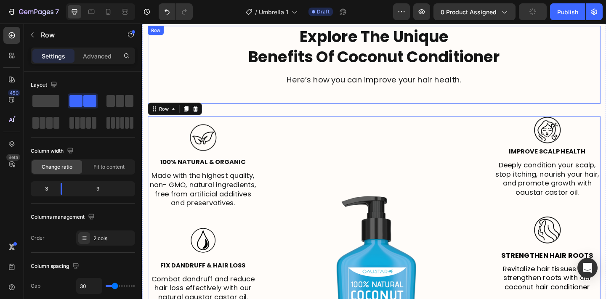
click at [220, 97] on div "Explore The Unique Benefits Of Coconut Conditioner Heading Here’s how you can i…" at bounding box center [394, 68] width 492 height 85
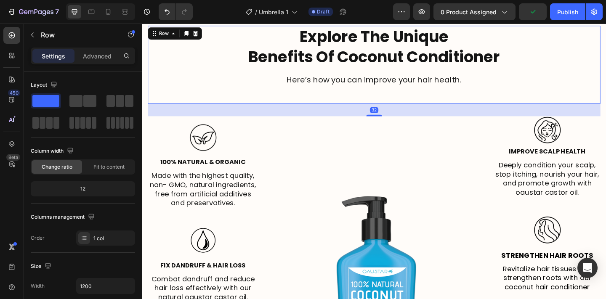
click at [156, 123] on div "32" at bounding box center [394, 117] width 492 height 13
click at [146, 125] on div "Explore The Unique Benefits Of Coconut Conditioner Heading Here’s how you can i…" at bounding box center [394, 228] width 505 height 466
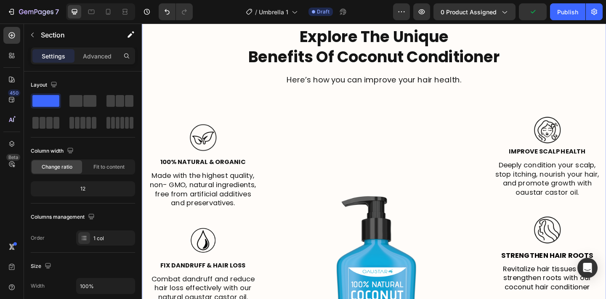
scroll to position [55, 0]
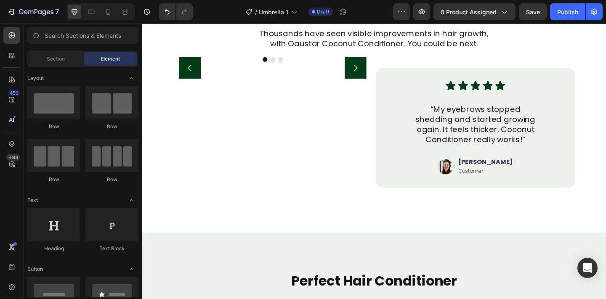
scroll to position [283, 0]
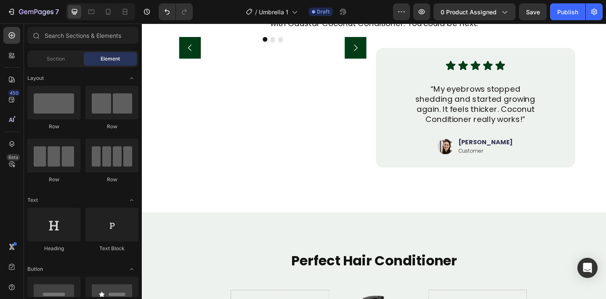
click at [190, 50] on div "Image" at bounding box center [283, 50] width 217 height 0
